Goal: Information Seeking & Learning: Learn about a topic

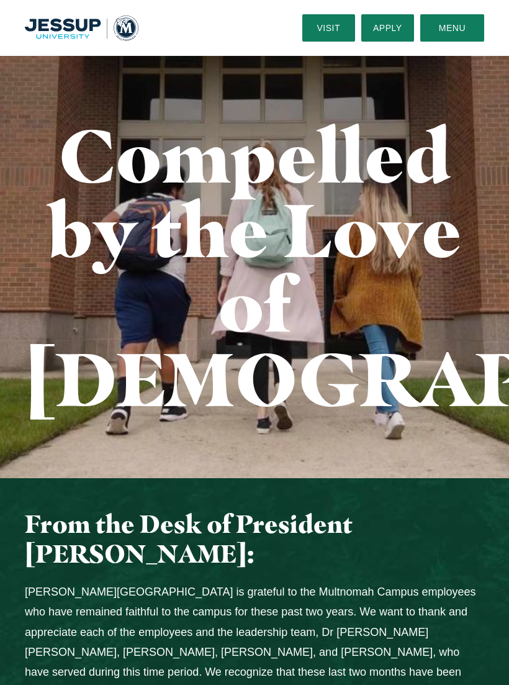
click at [452, 29] on button "Menu" at bounding box center [452, 27] width 64 height 27
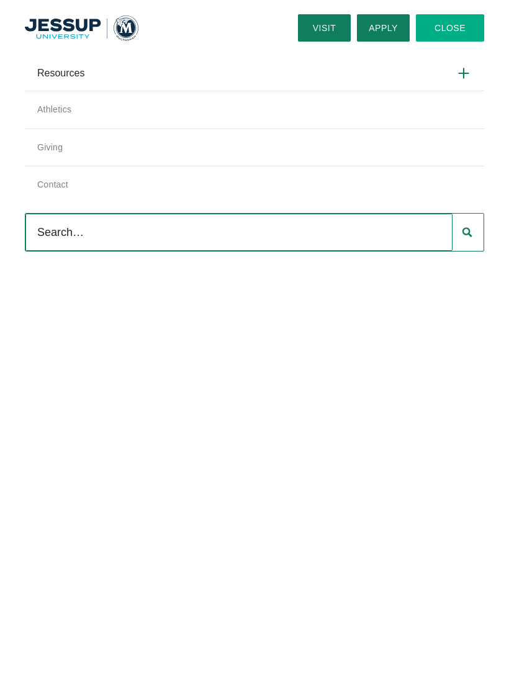
click at [384, 29] on link "Apply" at bounding box center [383, 27] width 53 height 27
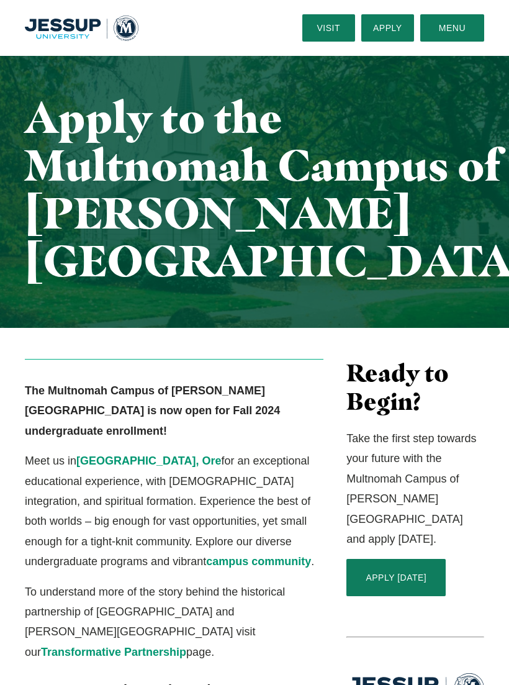
click at [334, 21] on link "Visit" at bounding box center [328, 27] width 53 height 27
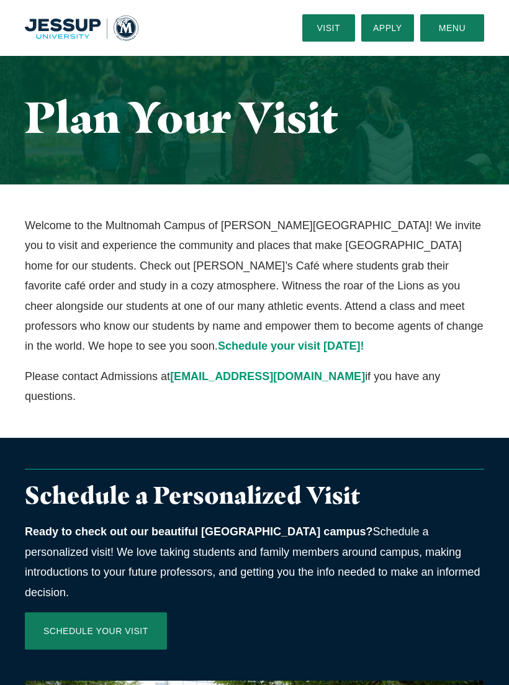
click at [379, 17] on link "Apply" at bounding box center [387, 27] width 53 height 27
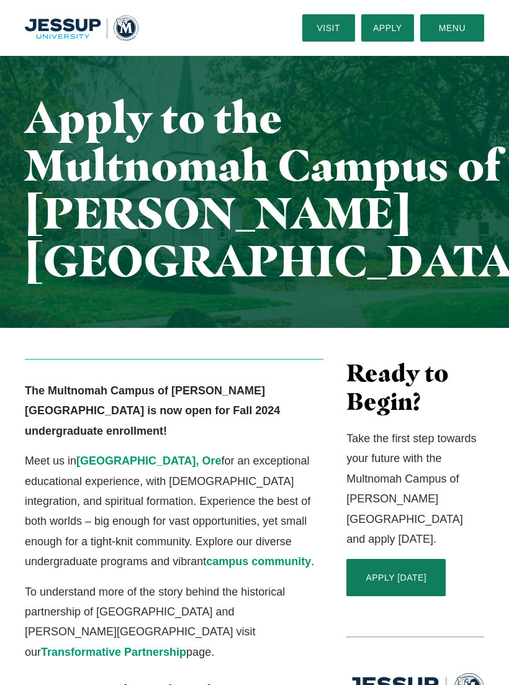
click at [329, 32] on link "Visit" at bounding box center [328, 27] width 53 height 27
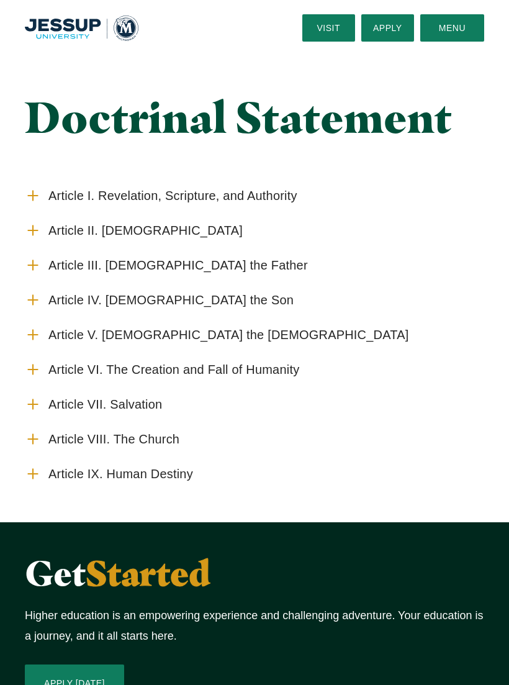
click at [217, 196] on span "Article I. Revelation, Scripture, and Authority" at bounding box center [172, 196] width 249 height 16
click at [0, 0] on input "Article I. Revelation, Scripture, and Authority" at bounding box center [0, 0] width 0 height 0
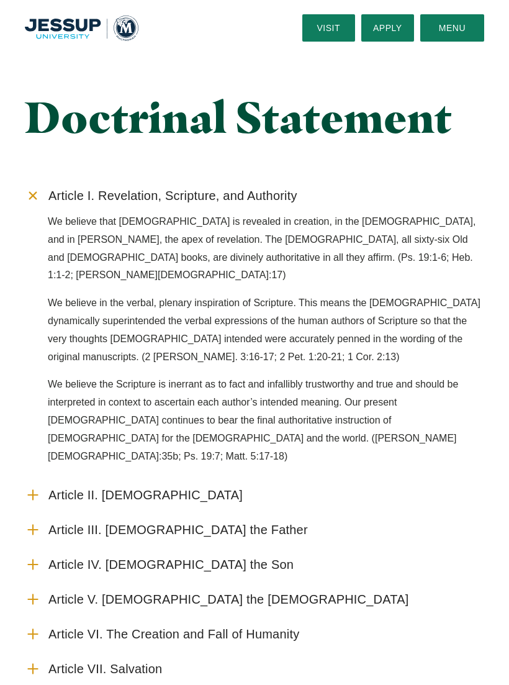
click at [40, 194] on icon "Accordion" at bounding box center [33, 195] width 23 height 23
click at [0, 0] on input "Article I. Revelation, Scripture, and Authority" at bounding box center [0, 0] width 0 height 0
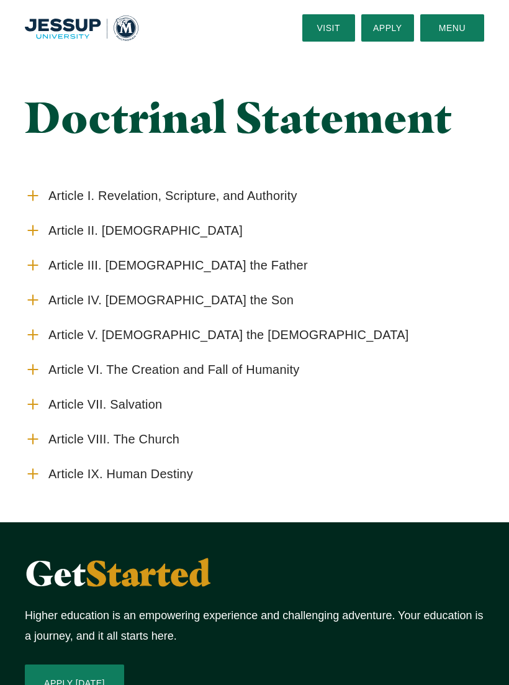
click at [147, 437] on span "Article VIII. The Church" at bounding box center [113, 440] width 131 height 16
click at [0, 0] on input "Article VIII. The Church" at bounding box center [0, 0] width 0 height 0
